Goal: Task Accomplishment & Management: Use online tool/utility

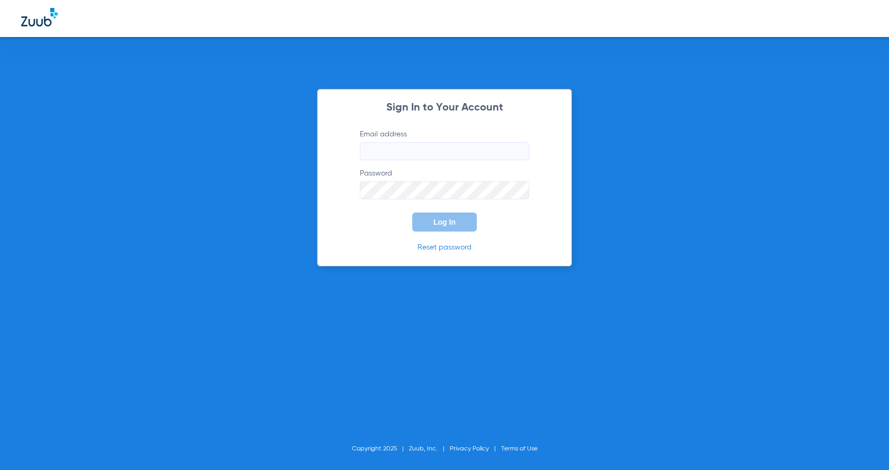
type input "[PERSON_NAME][EMAIL_ADDRESS][DOMAIN_NAME]"
click at [459, 219] on button "Log In" at bounding box center [444, 222] width 65 height 19
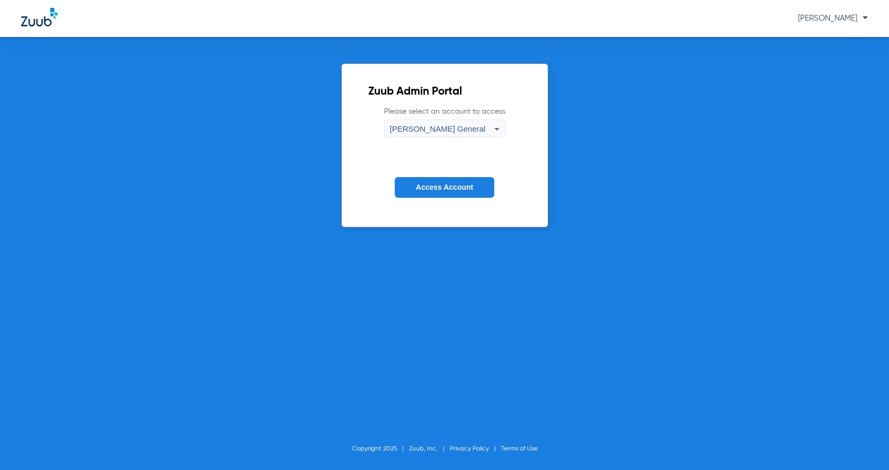
click at [425, 184] on span "Access Account" at bounding box center [444, 187] width 57 height 8
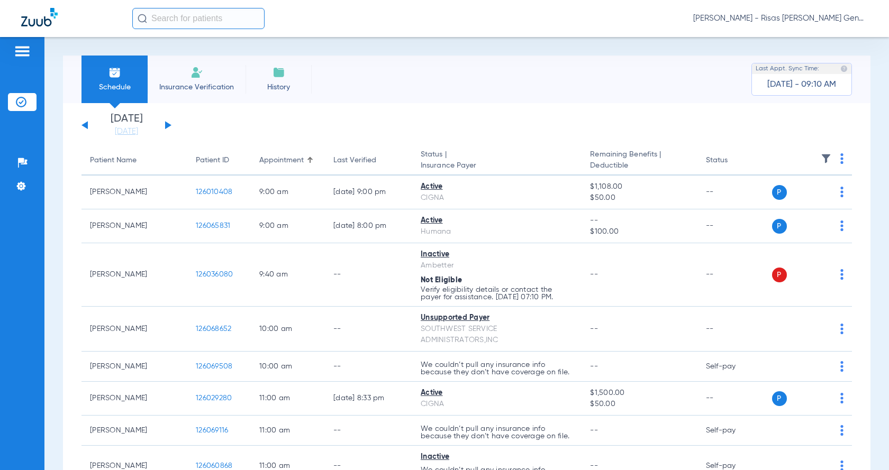
click at [186, 80] on li "Insurance Verification" at bounding box center [197, 80] width 98 height 48
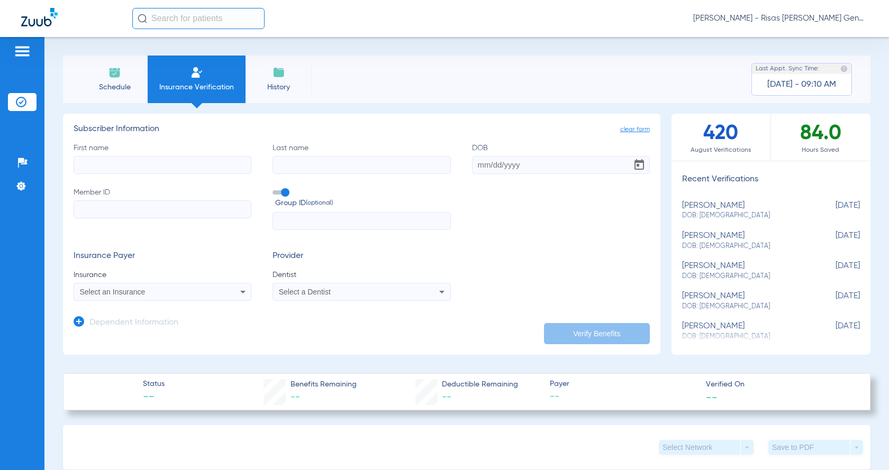
click at [153, 161] on input "First name" at bounding box center [163, 165] width 178 height 18
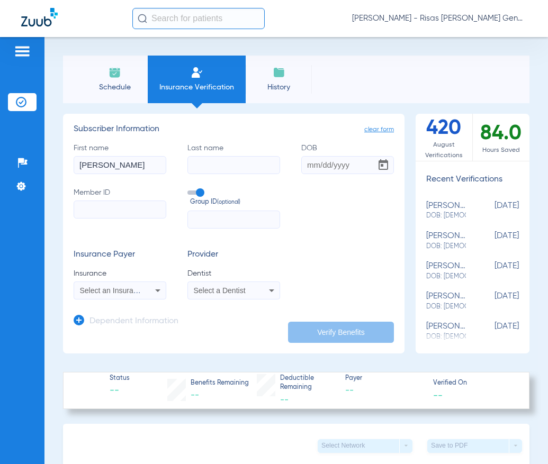
type input "[PERSON_NAME]"
type input "[DATE]"
click at [133, 208] on input "Member ID" at bounding box center [120, 210] width 93 height 18
type input "999629264"
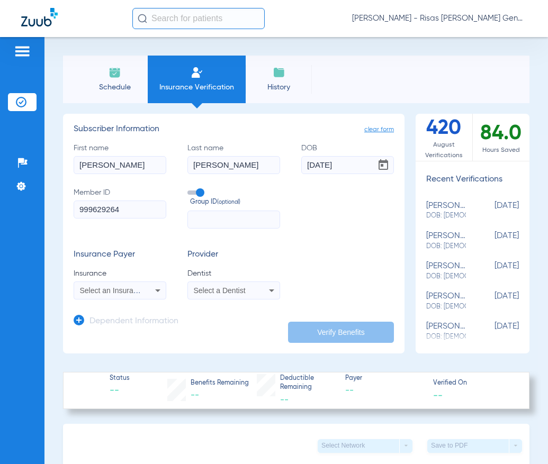
click at [95, 294] on span "Select an Insurance" at bounding box center [113, 290] width 66 height 8
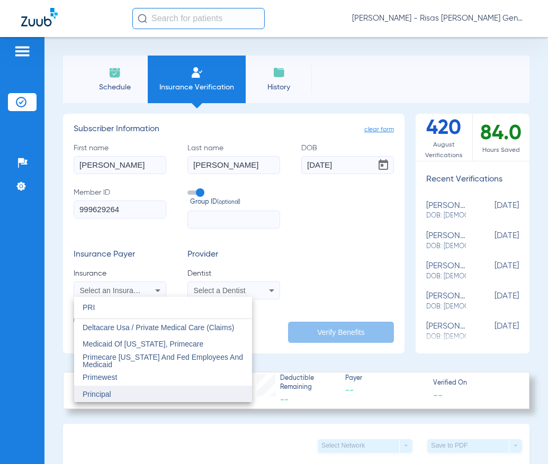
type input "PRI"
click at [107, 394] on span "Principal" at bounding box center [97, 394] width 29 height 8
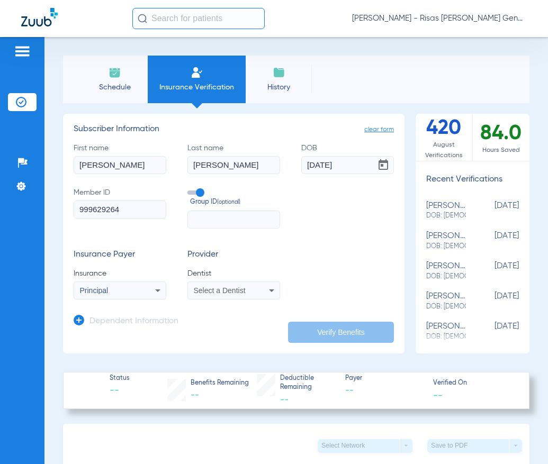
click at [248, 289] on div "Select a Dentist" at bounding box center [226, 290] width 65 height 7
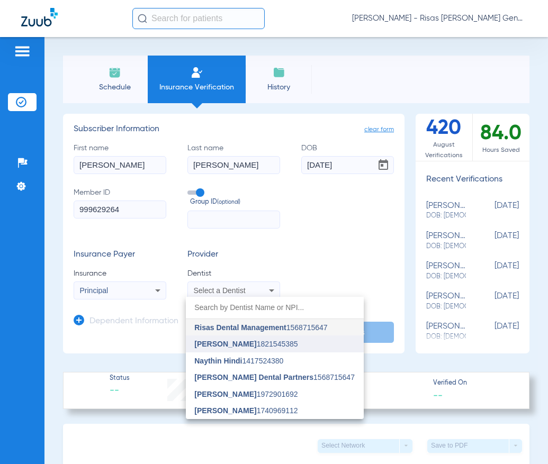
click at [223, 348] on span "[PERSON_NAME]" at bounding box center [225, 344] width 62 height 8
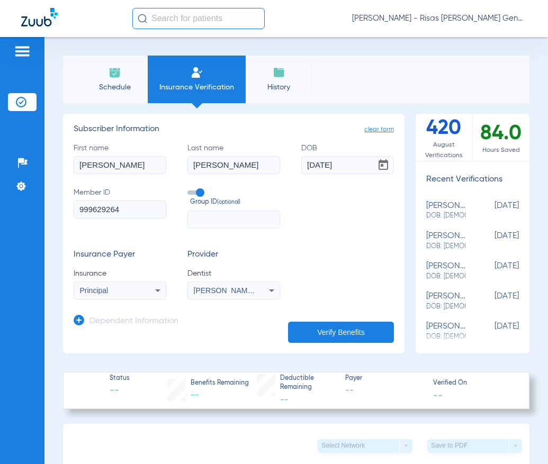
click at [329, 331] on button "Verify Benefits" at bounding box center [341, 332] width 106 height 21
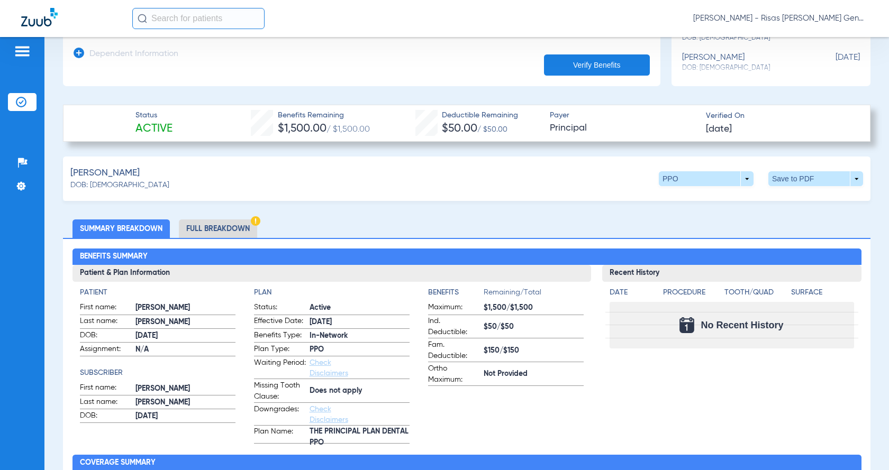
scroll to position [370, 0]
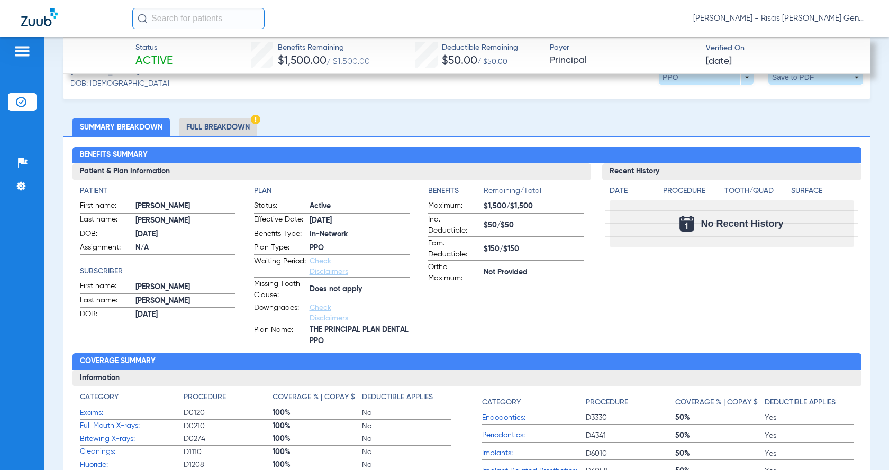
click at [215, 133] on li "Full Breakdown" at bounding box center [218, 127] width 78 height 19
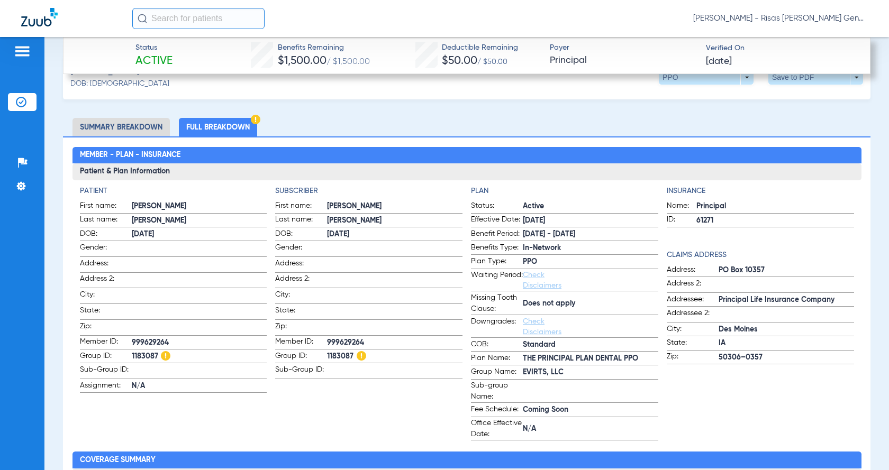
click at [349, 339] on span "999629264" at bounding box center [394, 343] width 135 height 11
click at [343, 351] on span "1183087" at bounding box center [394, 356] width 135 height 11
copy span "1183087"
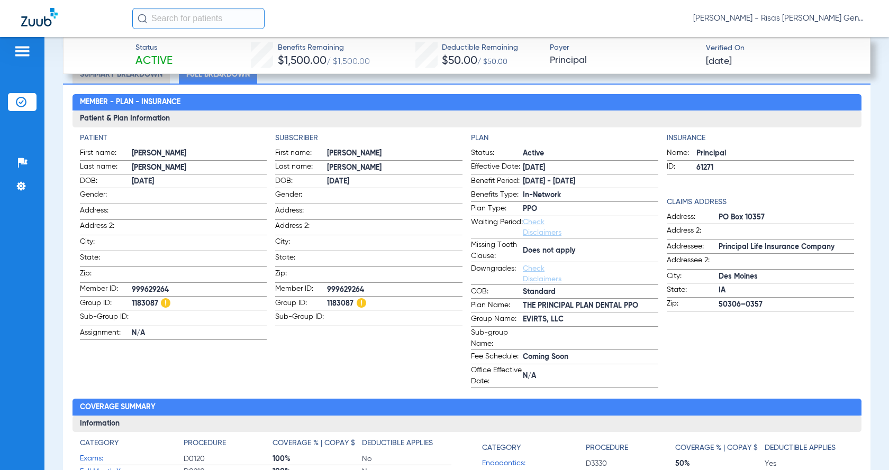
click at [349, 287] on span "999629264" at bounding box center [394, 290] width 135 height 11
copy span "999629264"
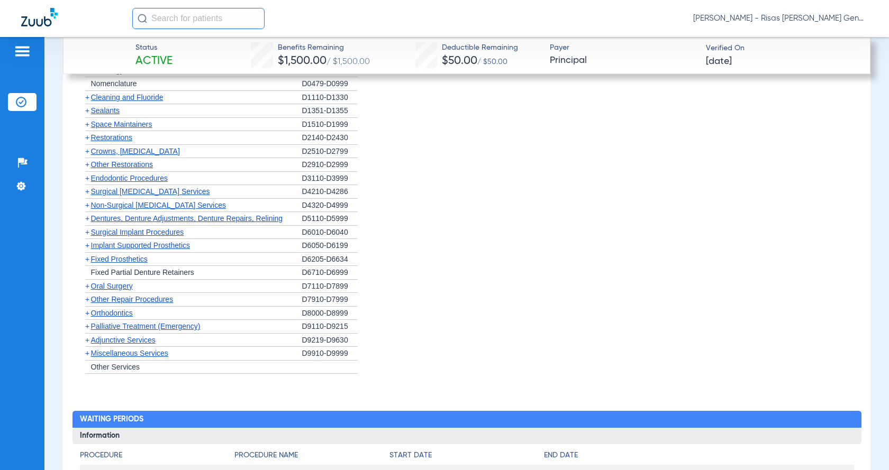
scroll to position [1429, 0]
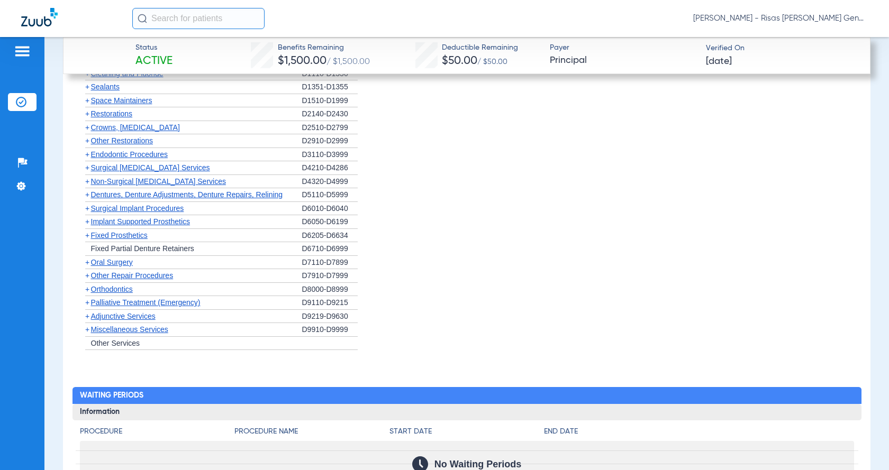
click at [128, 294] on span "Orthodontics" at bounding box center [112, 289] width 42 height 8
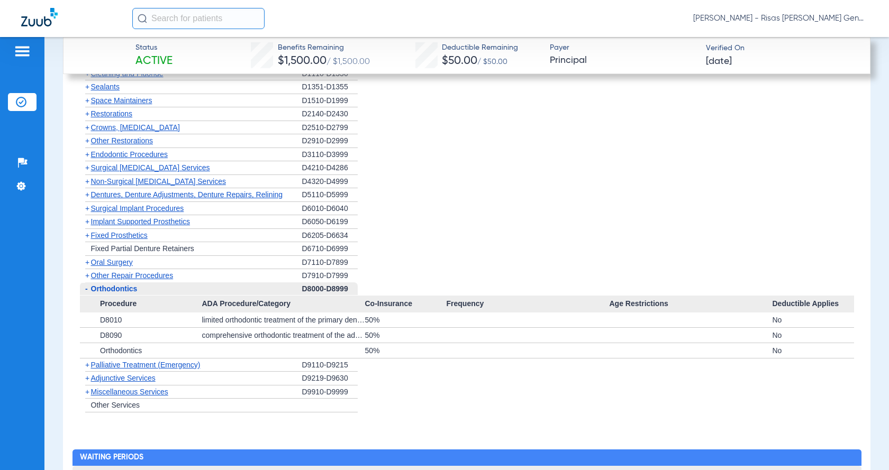
click at [128, 293] on span "Orthodontics" at bounding box center [114, 289] width 47 height 8
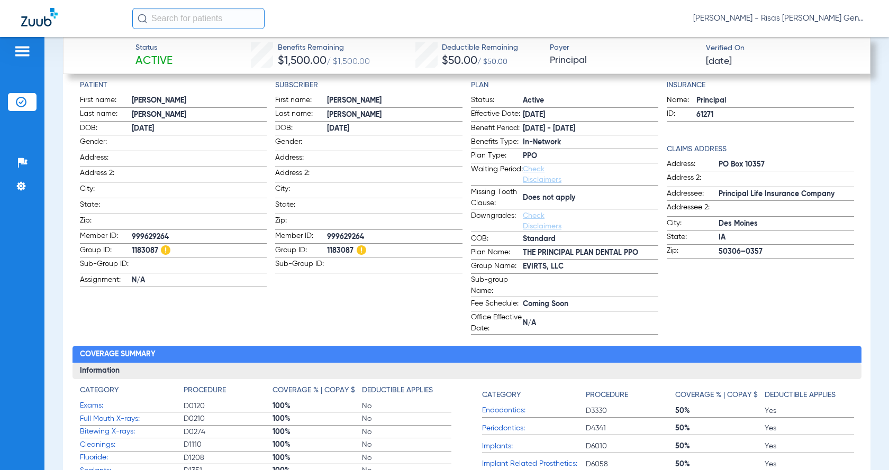
scroll to position [423, 0]
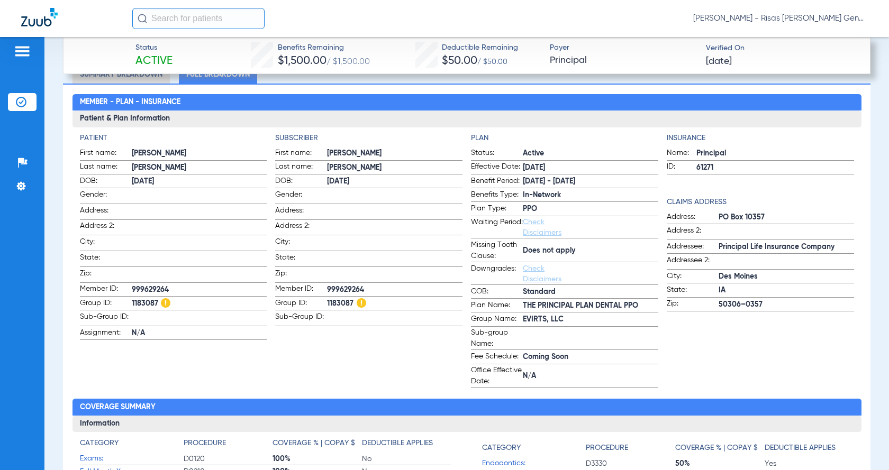
drag, startPoint x: 543, startPoint y: 168, endPoint x: 526, endPoint y: 175, distance: 18.3
click at [526, 175] on form "Status: Active Effective Date: [DATE] Benefit Period: [DATE] - [DATE] Benefits …" at bounding box center [564, 268] width 187 height 240
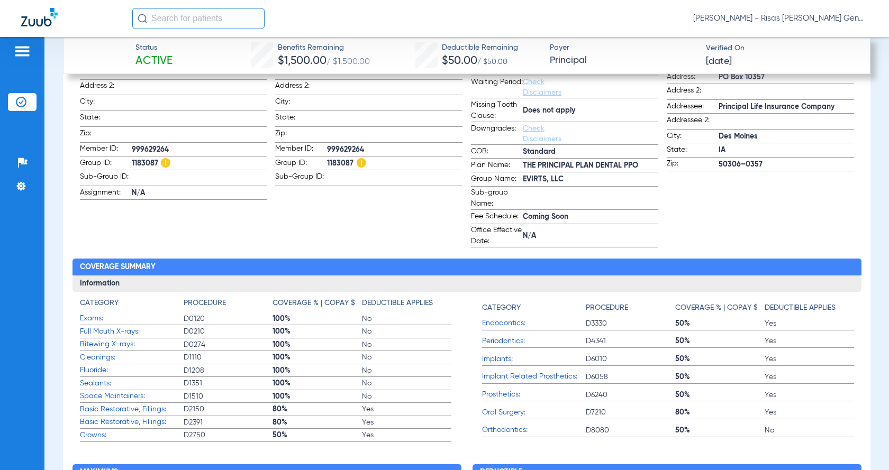
scroll to position [529, 0]
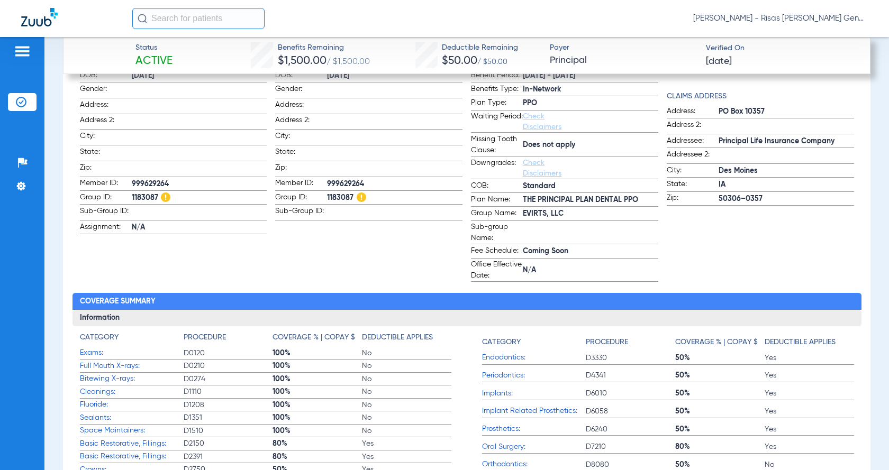
click at [540, 170] on link "Check Disclaimers" at bounding box center [542, 168] width 39 height 18
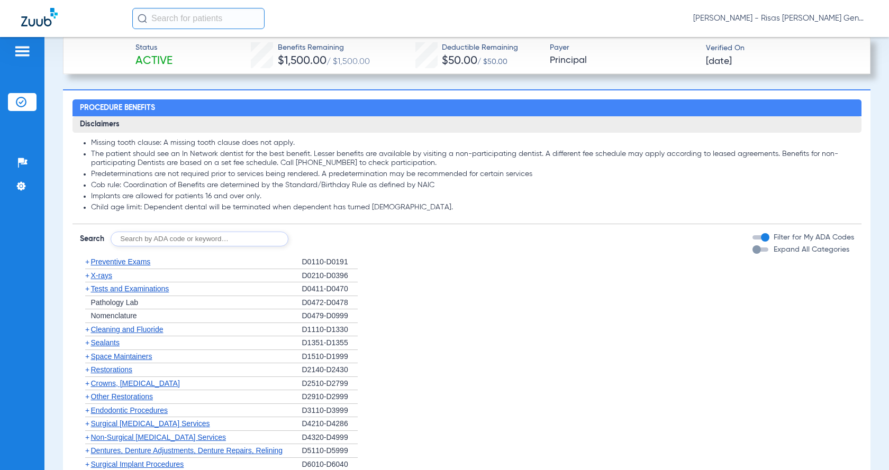
scroll to position [1300, 0]
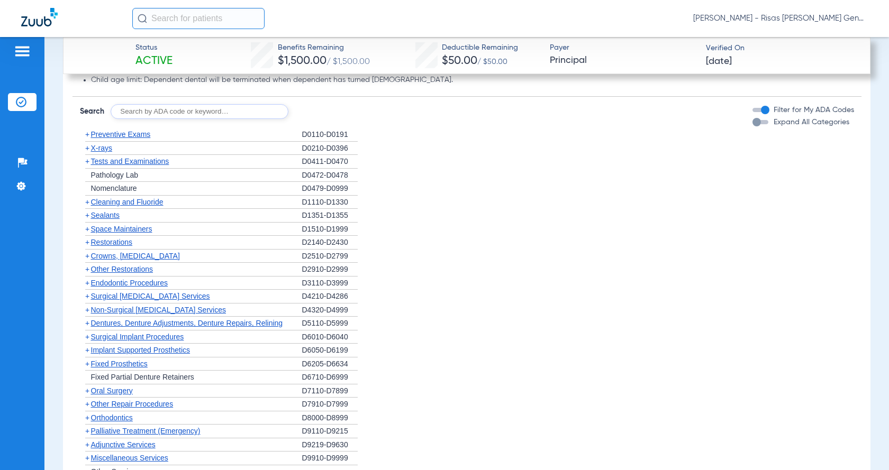
click at [103, 247] on span "Restorations" at bounding box center [112, 242] width 42 height 8
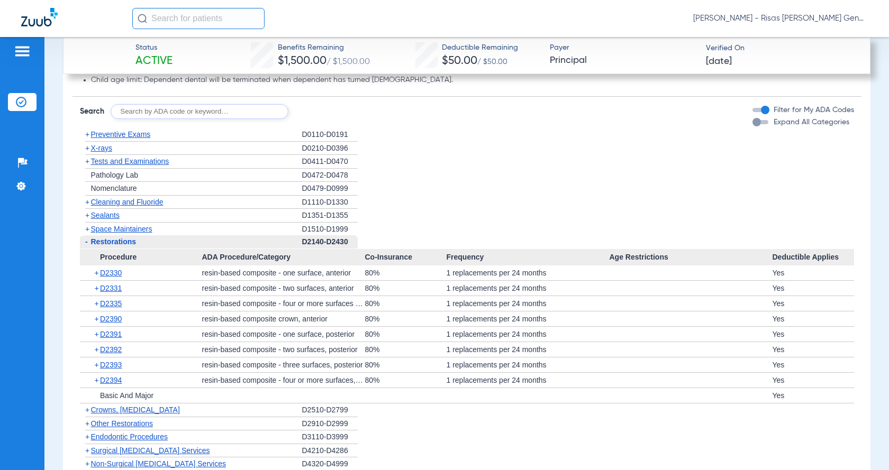
click at [211, 119] on input "text" at bounding box center [200, 111] width 178 height 15
type input "D9944"
click at [332, 119] on button "Search" at bounding box center [328, 111] width 42 height 15
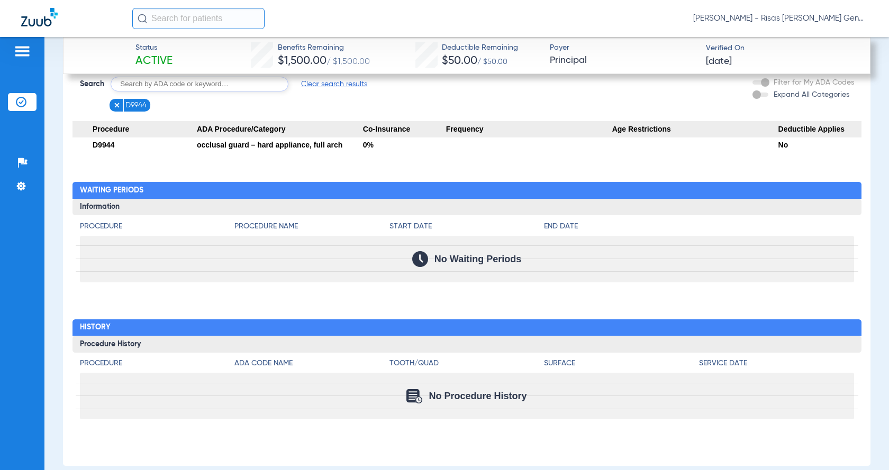
scroll to position [1284, 0]
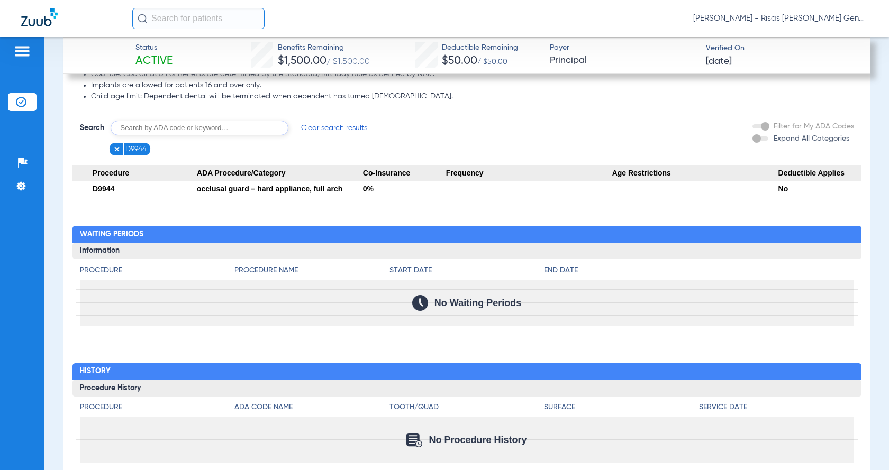
click at [222, 135] on input "text" at bounding box center [200, 128] width 178 height 15
type input "D4921 D7922"
click at [332, 134] on button "Search" at bounding box center [328, 128] width 42 height 15
click at [184, 153] on img at bounding box center [181, 148] width 7 height 7
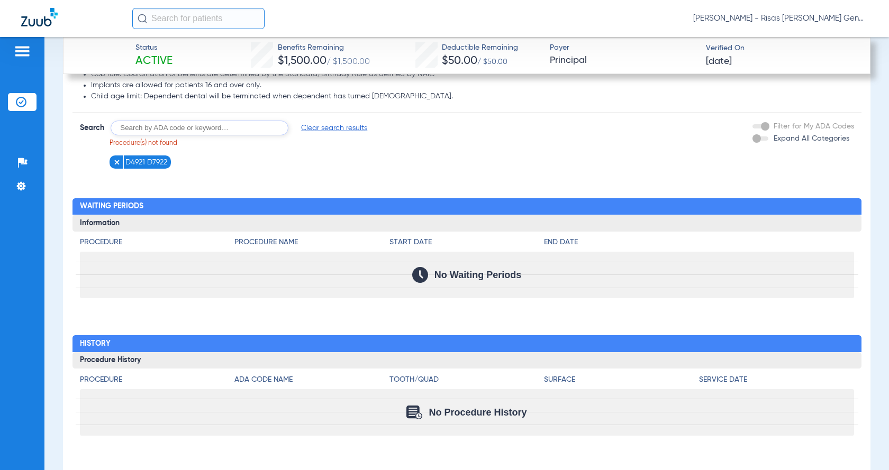
click at [138, 168] on span "D4921 D7922" at bounding box center [146, 162] width 42 height 11
click at [117, 166] on img at bounding box center [116, 162] width 7 height 7
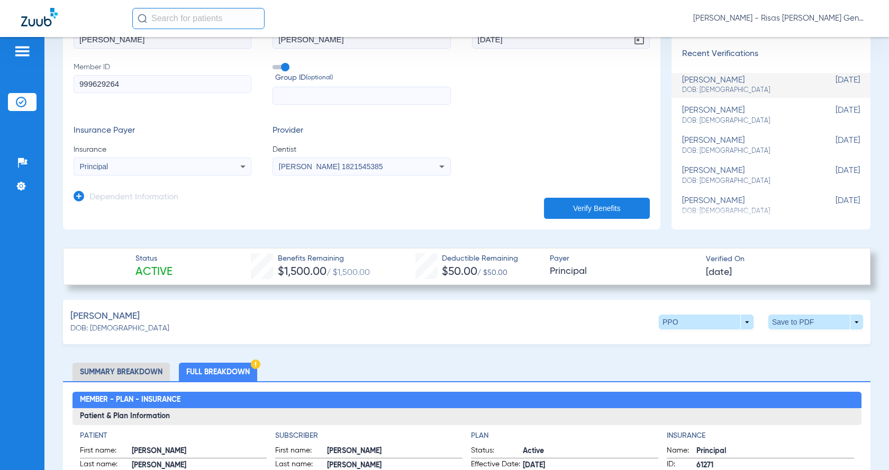
scroll to position [120, 0]
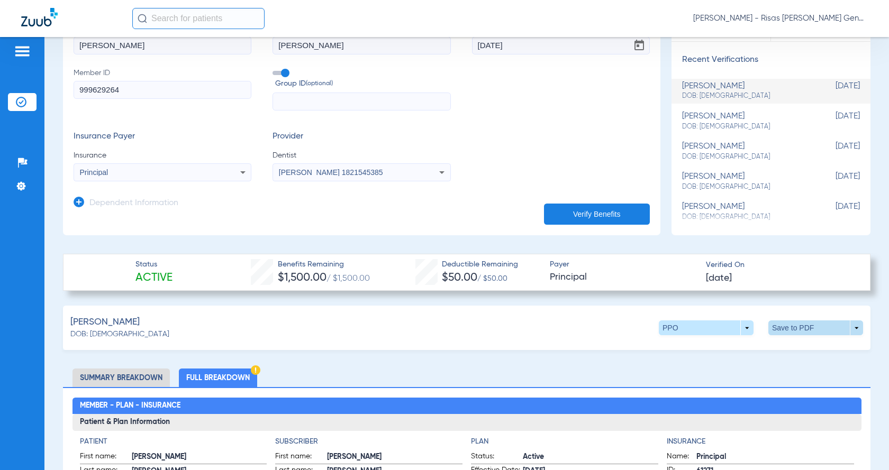
click at [805, 330] on span at bounding box center [815, 327] width 25 height 25
click at [734, 348] on span "Save to PDF" at bounding box center [728, 347] width 42 height 7
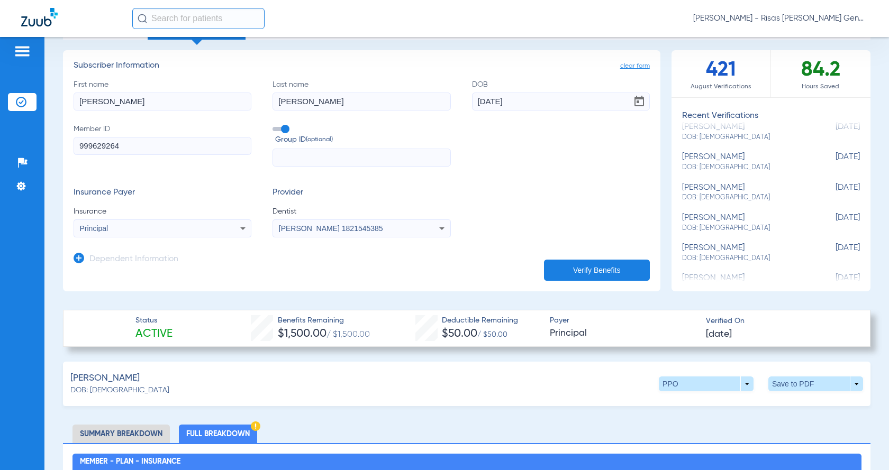
scroll to position [106, 0]
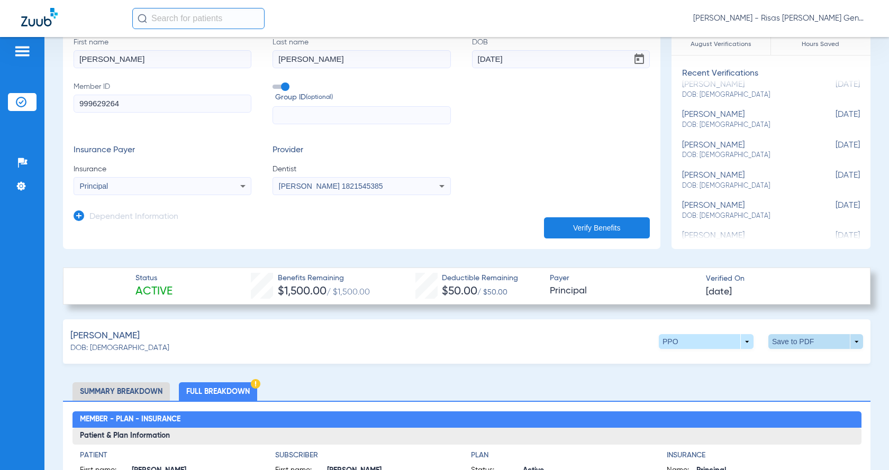
click at [853, 335] on span at bounding box center [815, 341] width 95 height 15
click at [825, 400] on div at bounding box center [444, 235] width 889 height 470
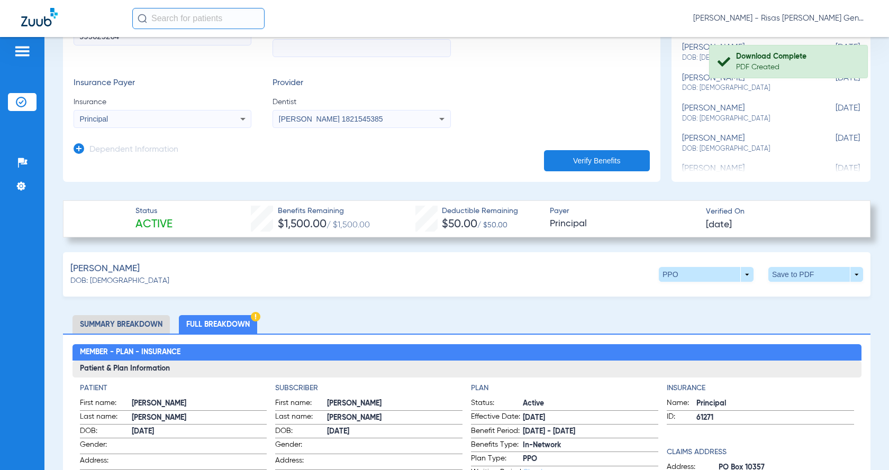
scroll to position [212, 0]
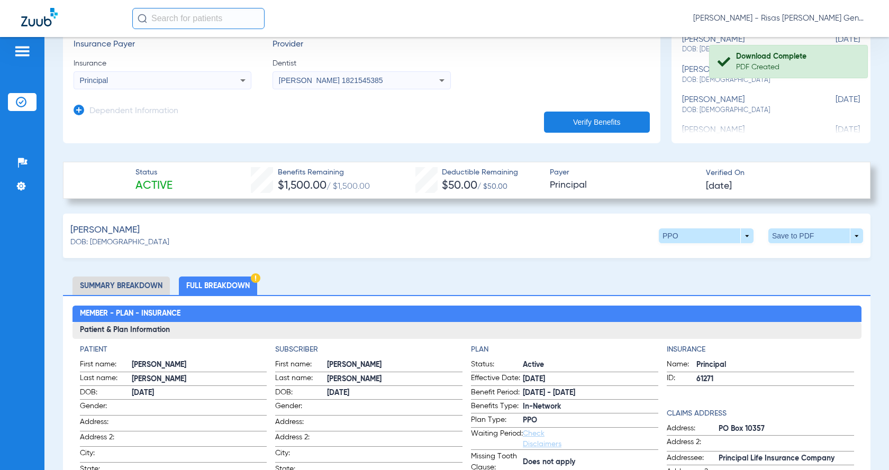
click at [141, 284] on li "Summary Breakdown" at bounding box center [120, 286] width 97 height 19
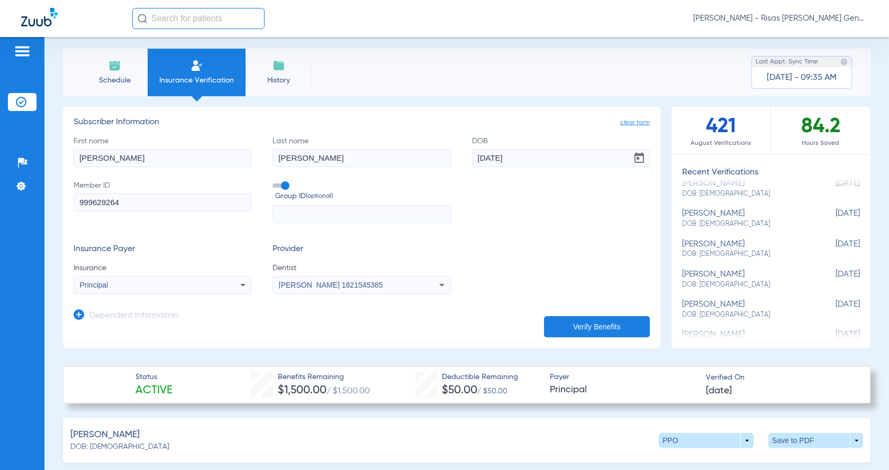
scroll to position [0, 0]
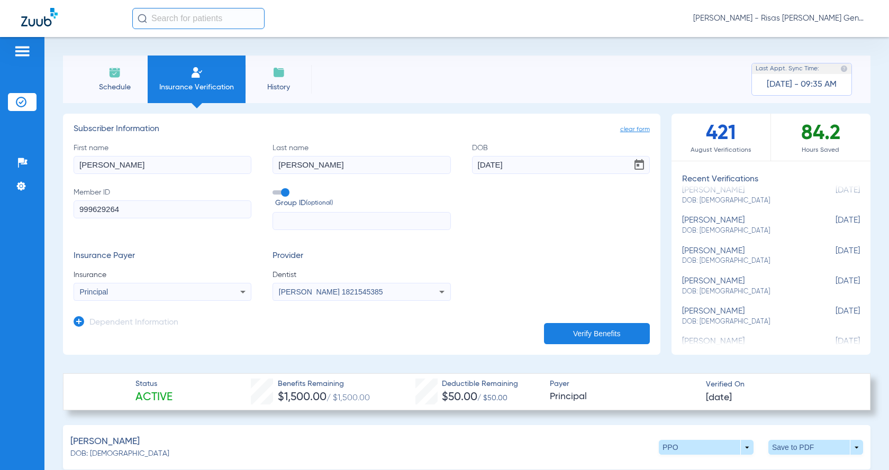
click at [138, 98] on li "Schedule" at bounding box center [114, 80] width 66 height 48
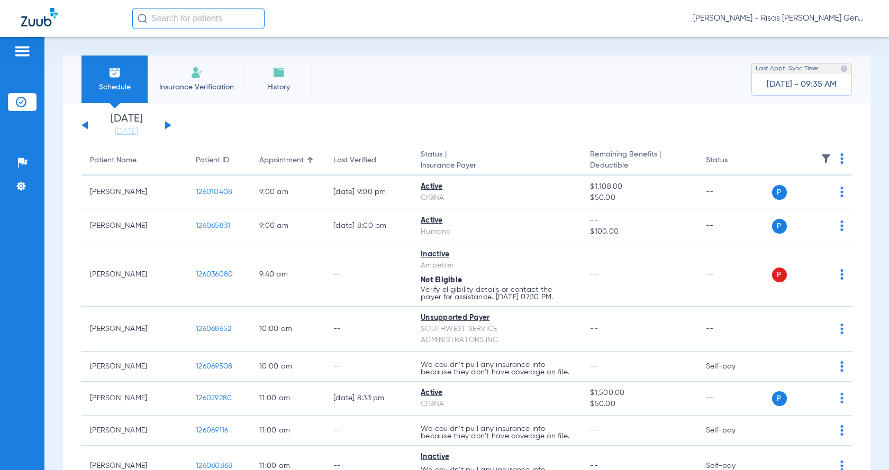
click at [159, 125] on div "[DATE] [DATE] [DATE] [DATE] [DATE] [DATE] [DATE] [DATE] [DATE] [DATE] [DATE] [D…" at bounding box center [126, 125] width 90 height 23
click at [166, 125] on button at bounding box center [168, 125] width 6 height 8
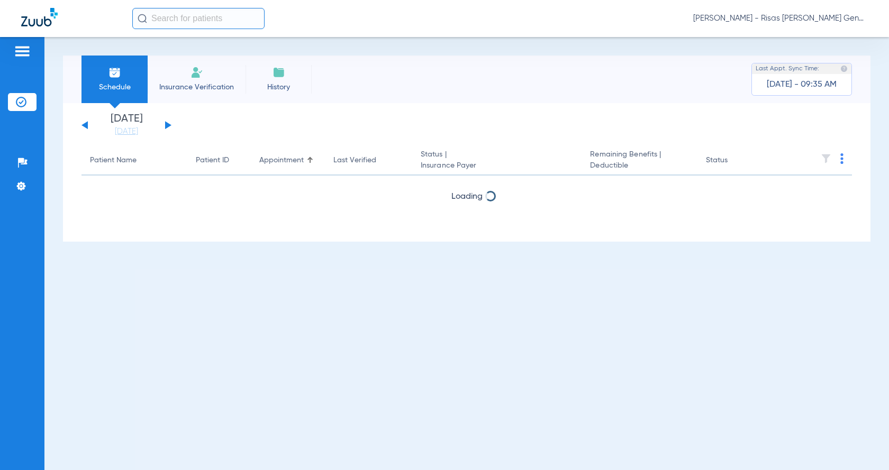
click at [166, 125] on button at bounding box center [168, 125] width 6 height 8
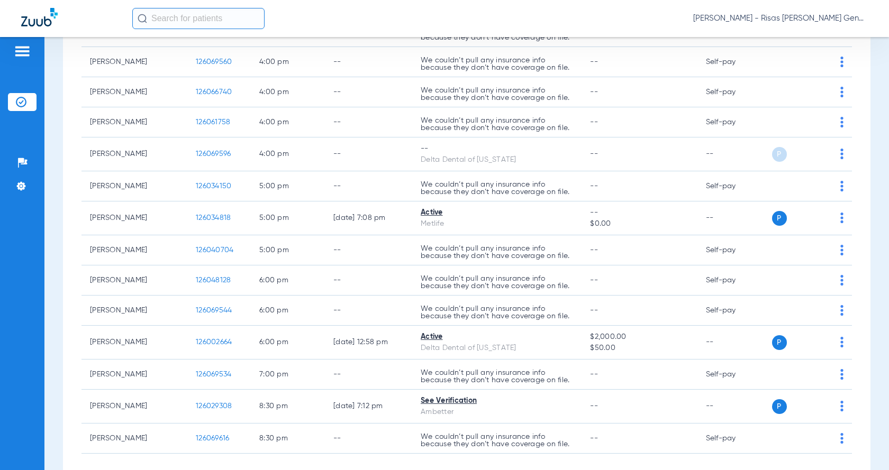
scroll to position [1058, 0]
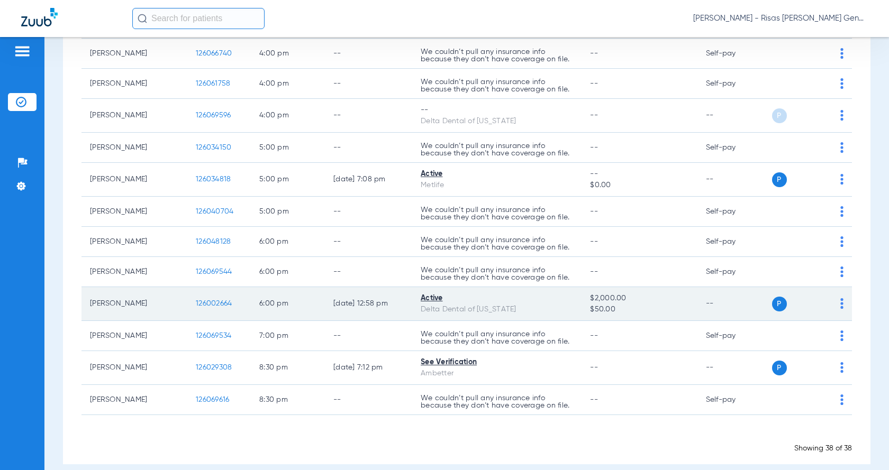
click at [840, 298] on img at bounding box center [841, 303] width 3 height 11
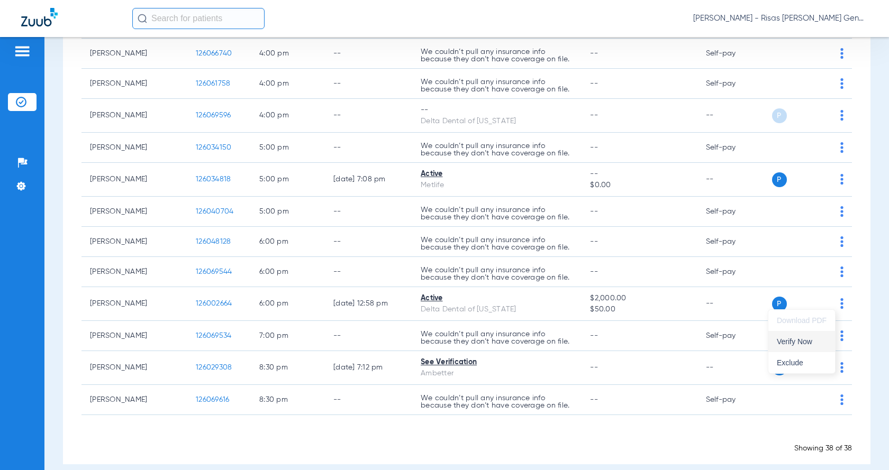
click at [817, 340] on span "Verify Now" at bounding box center [802, 341] width 50 height 7
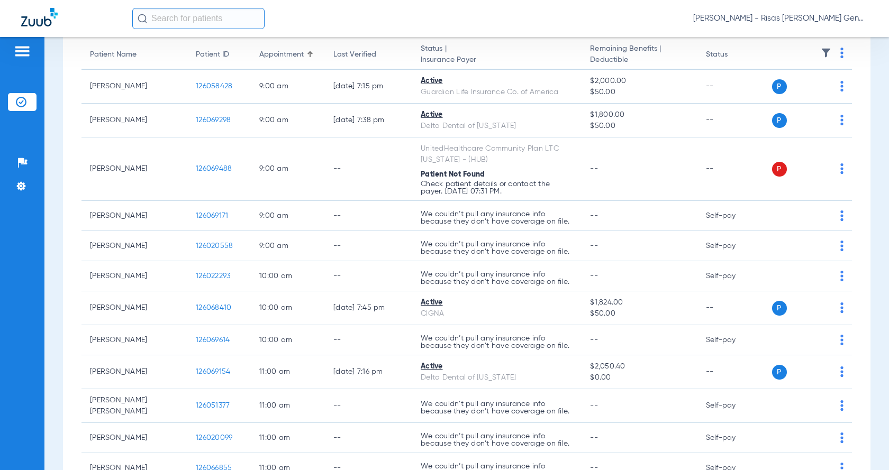
scroll to position [0, 0]
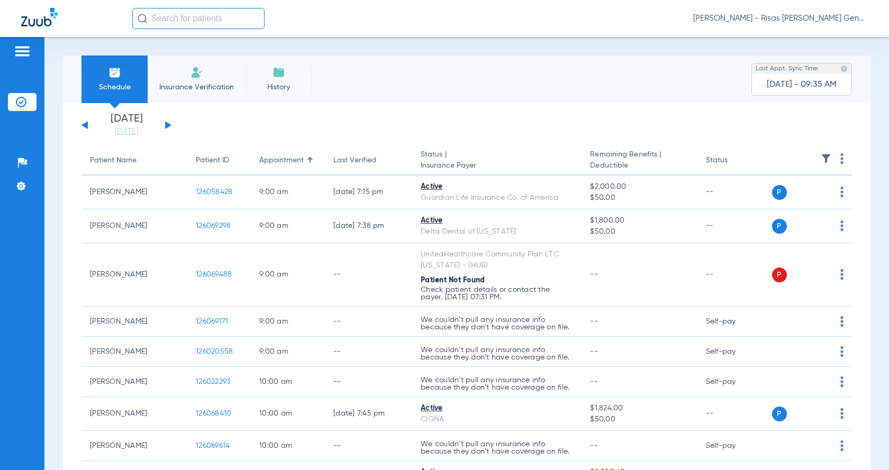
click at [84, 126] on button at bounding box center [84, 125] width 6 height 8
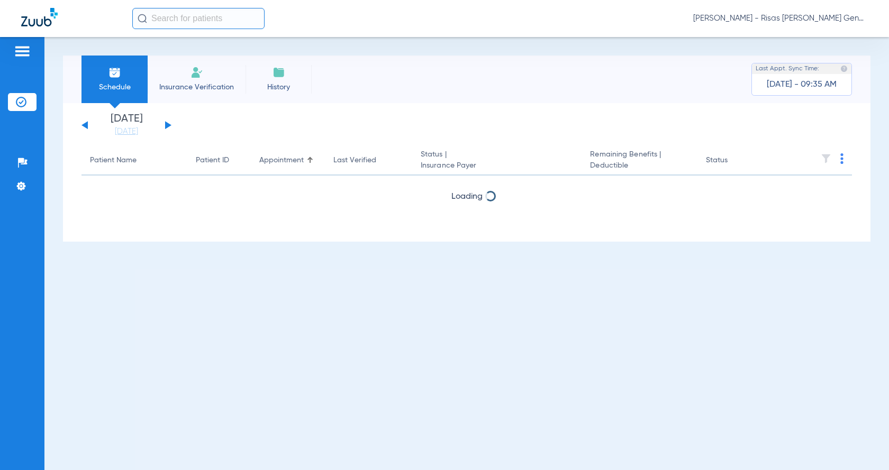
click at [84, 126] on button at bounding box center [84, 125] width 6 height 8
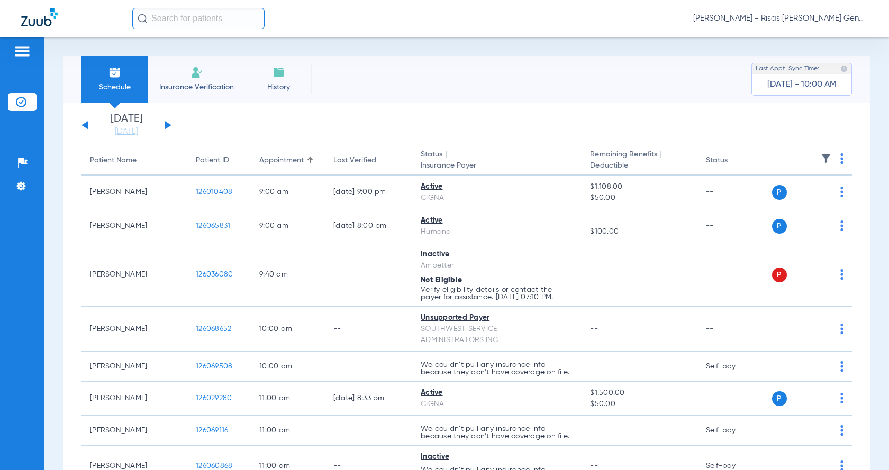
drag, startPoint x: 304, startPoint y: 84, endPoint x: 292, endPoint y: 81, distance: 12.1
click at [304, 84] on li "History" at bounding box center [278, 80] width 66 height 48
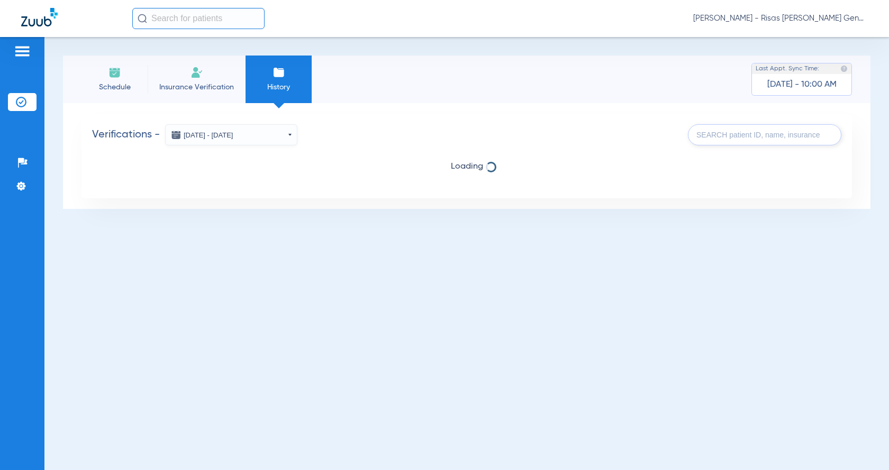
click at [110, 80] on li "Schedule" at bounding box center [114, 80] width 66 height 48
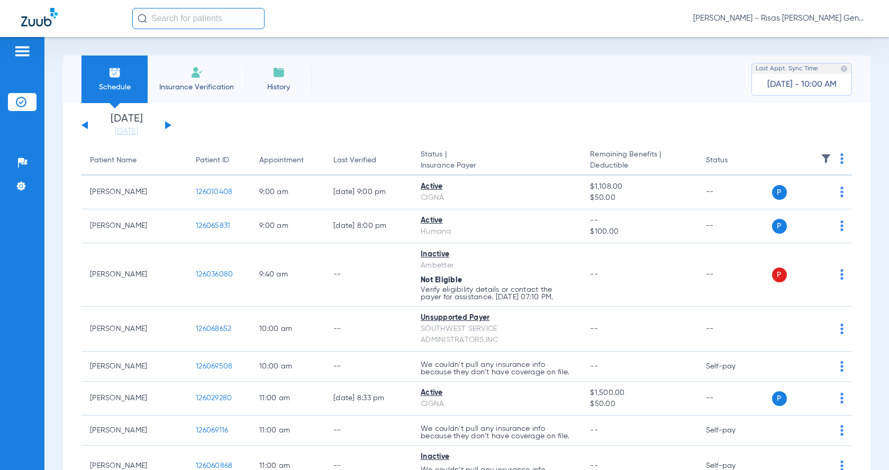
click at [171, 24] on input "text" at bounding box center [198, 18] width 132 height 21
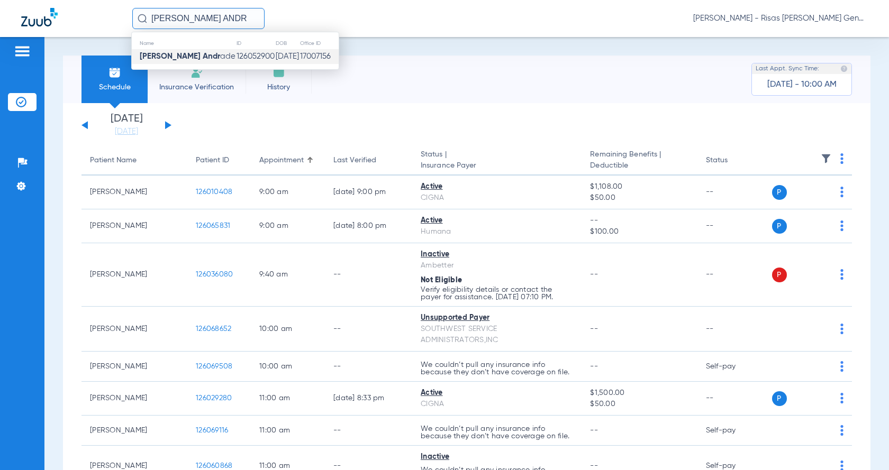
type input "[PERSON_NAME] ANDR"
click at [189, 59] on strong "[PERSON_NAME] Andr" at bounding box center [180, 56] width 80 height 8
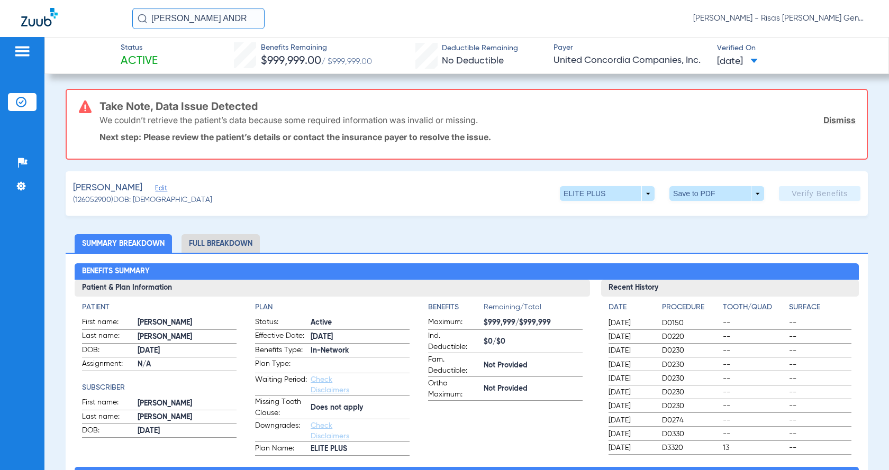
click at [231, 239] on li "Full Breakdown" at bounding box center [220, 243] width 78 height 19
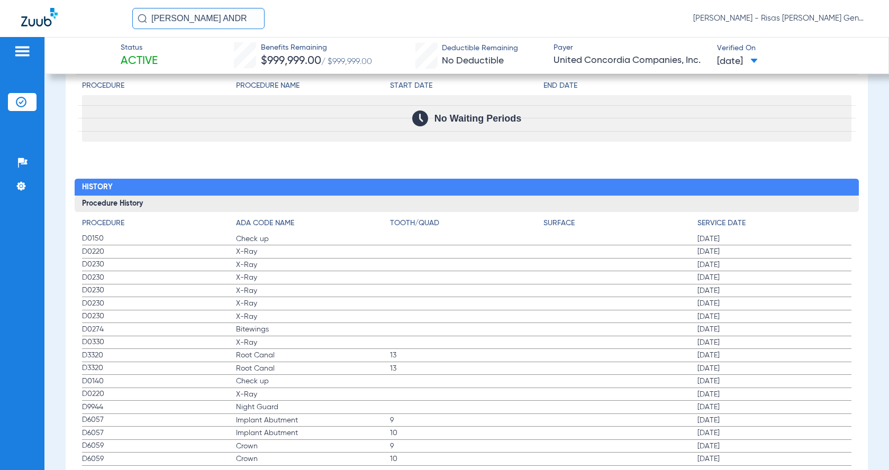
scroll to position [1561, 0]
